Goal: Check status: Check status

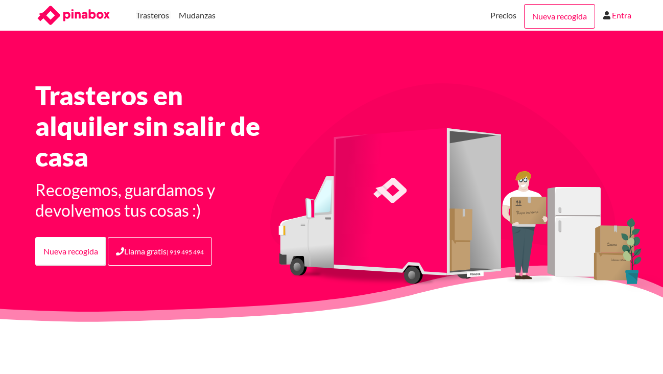
click at [619, 13] on link "Entra" at bounding box center [621, 15] width 19 height 31
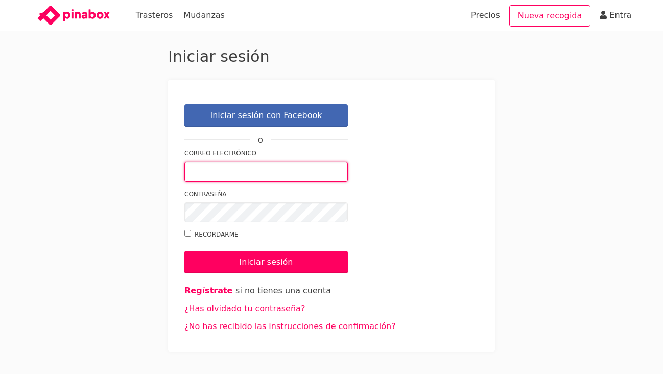
type input "sarafebles03@gmail.com"
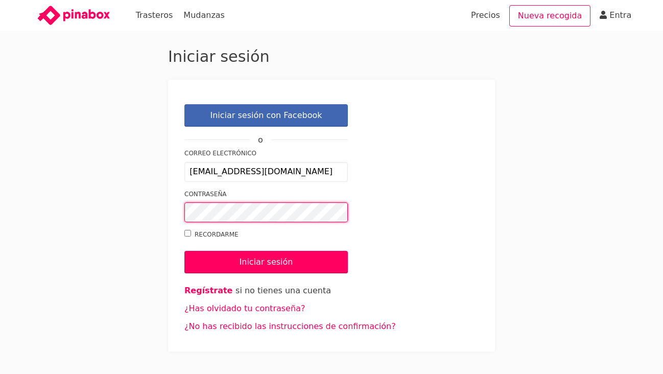
click at [266, 261] on input "Iniciar sesión" at bounding box center [265, 262] width 163 height 22
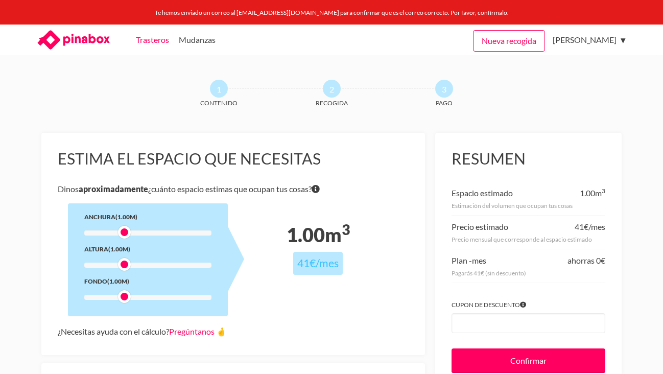
click at [164, 43] on link "Trasteros" at bounding box center [152, 40] width 33 height 31
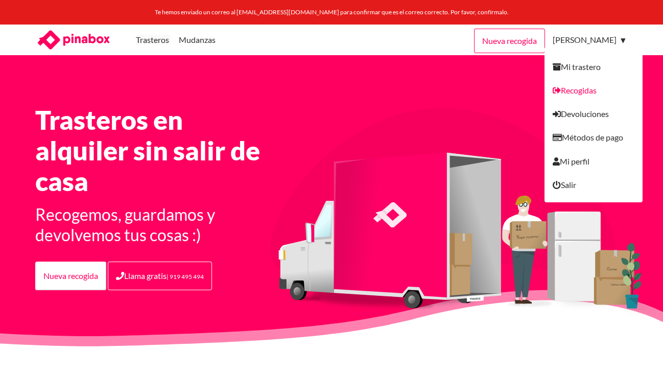
click at [564, 91] on link "Recogidas" at bounding box center [593, 90] width 98 height 23
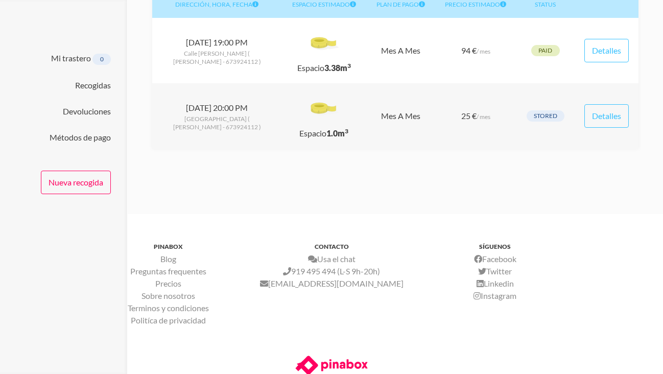
scroll to position [158, 0]
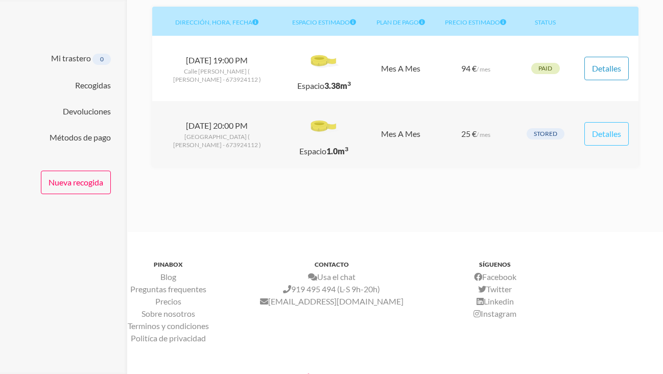
click at [604, 72] on link "Detalles" at bounding box center [606, 68] width 44 height 23
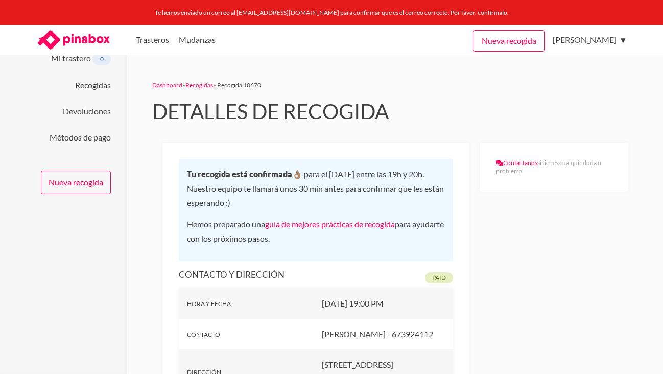
click at [400, 117] on h2 "Detalles de recogida" at bounding box center [395, 112] width 486 height 26
click at [404, 85] on div "Dashboard » Recogidas » Recogida 10670" at bounding box center [395, 85] width 486 height 11
click at [567, 116] on link "Devoluciones" at bounding box center [593, 113] width 98 height 23
